Goal: Information Seeking & Learning: Check status

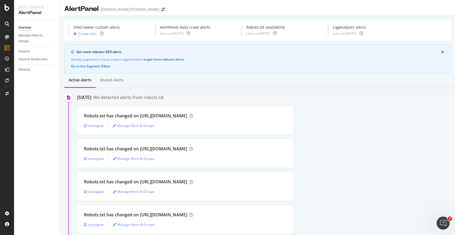
click at [248, 97] on div "[DATE]: We detected alerts from robots.txt" at bounding box center [266, 97] width 378 height 7
click at [29, 104] on div "PageWorkers" at bounding box center [31, 101] width 22 height 5
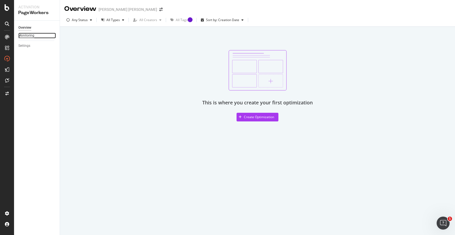
click at [26, 37] on div "Monitoring" at bounding box center [26, 36] width 16 height 6
